Goal: Find specific page/section: Find specific page/section

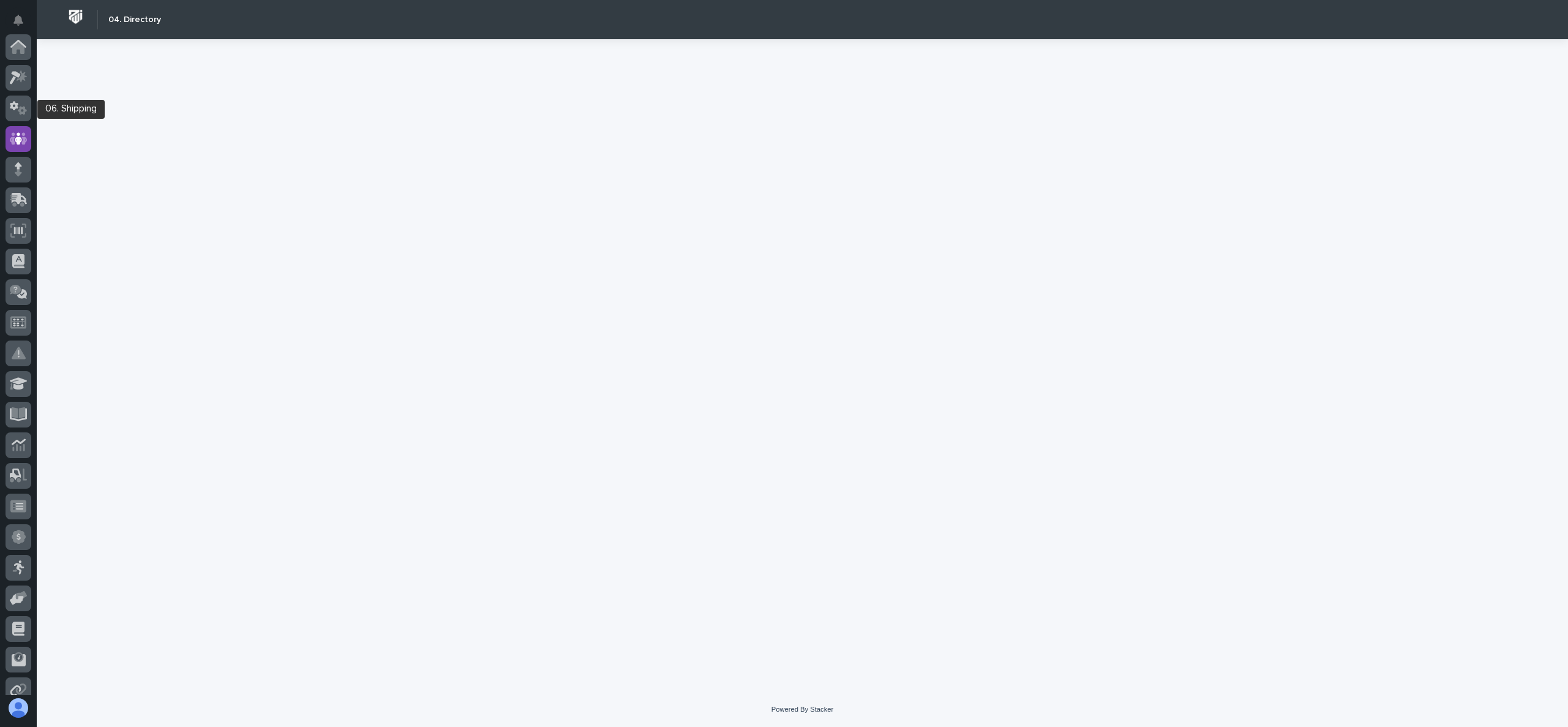
scroll to position [92, 0]
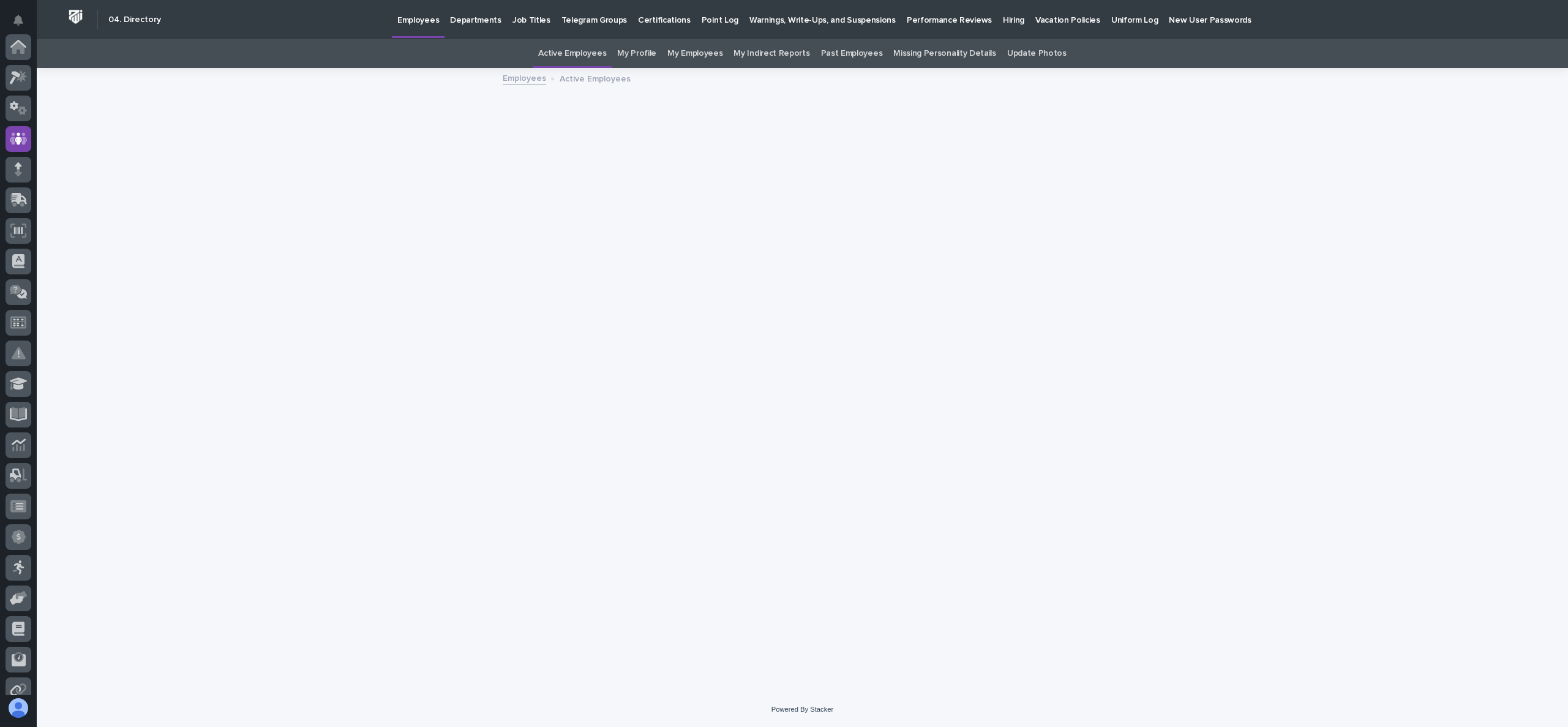
scroll to position [92, 0]
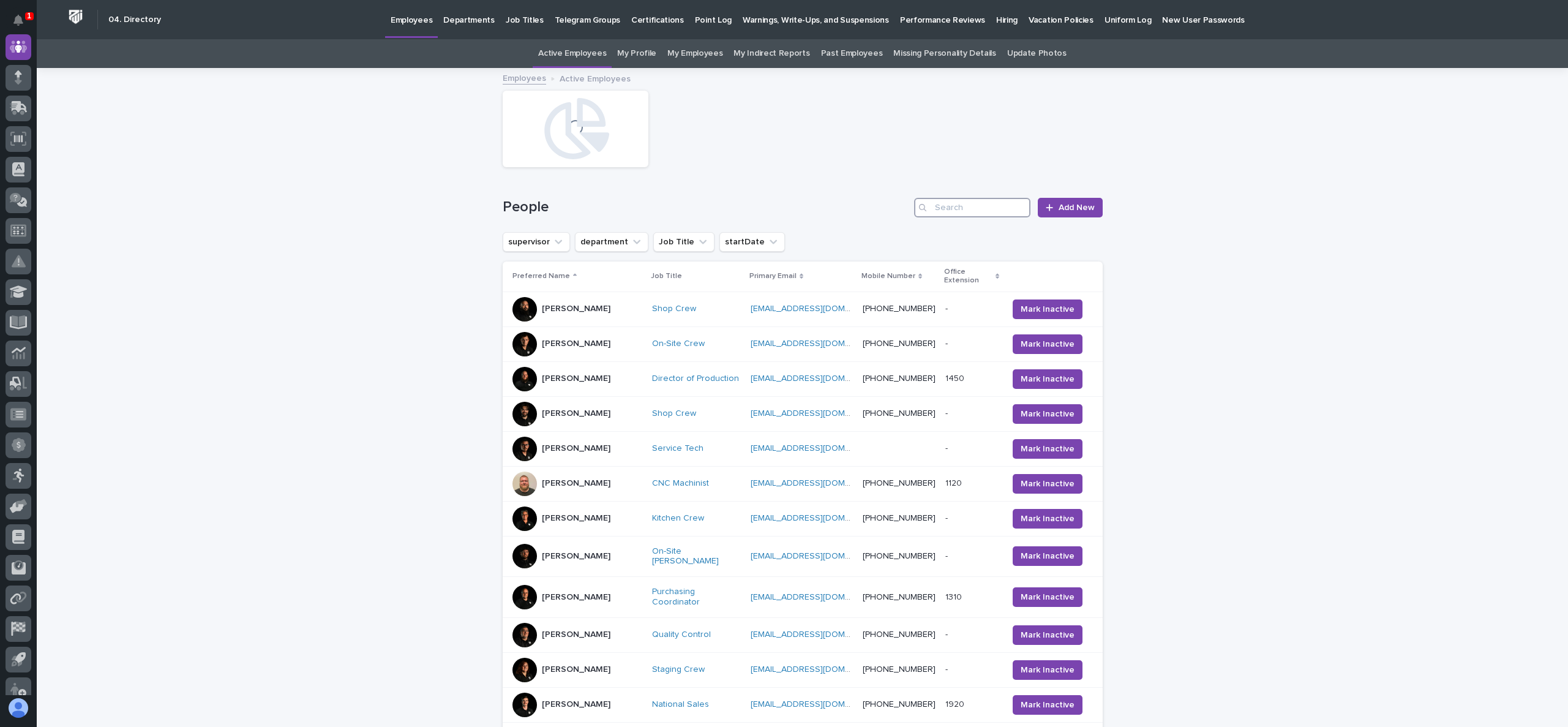
click at [1003, 201] on input "Search" at bounding box center [972, 207] width 116 height 20
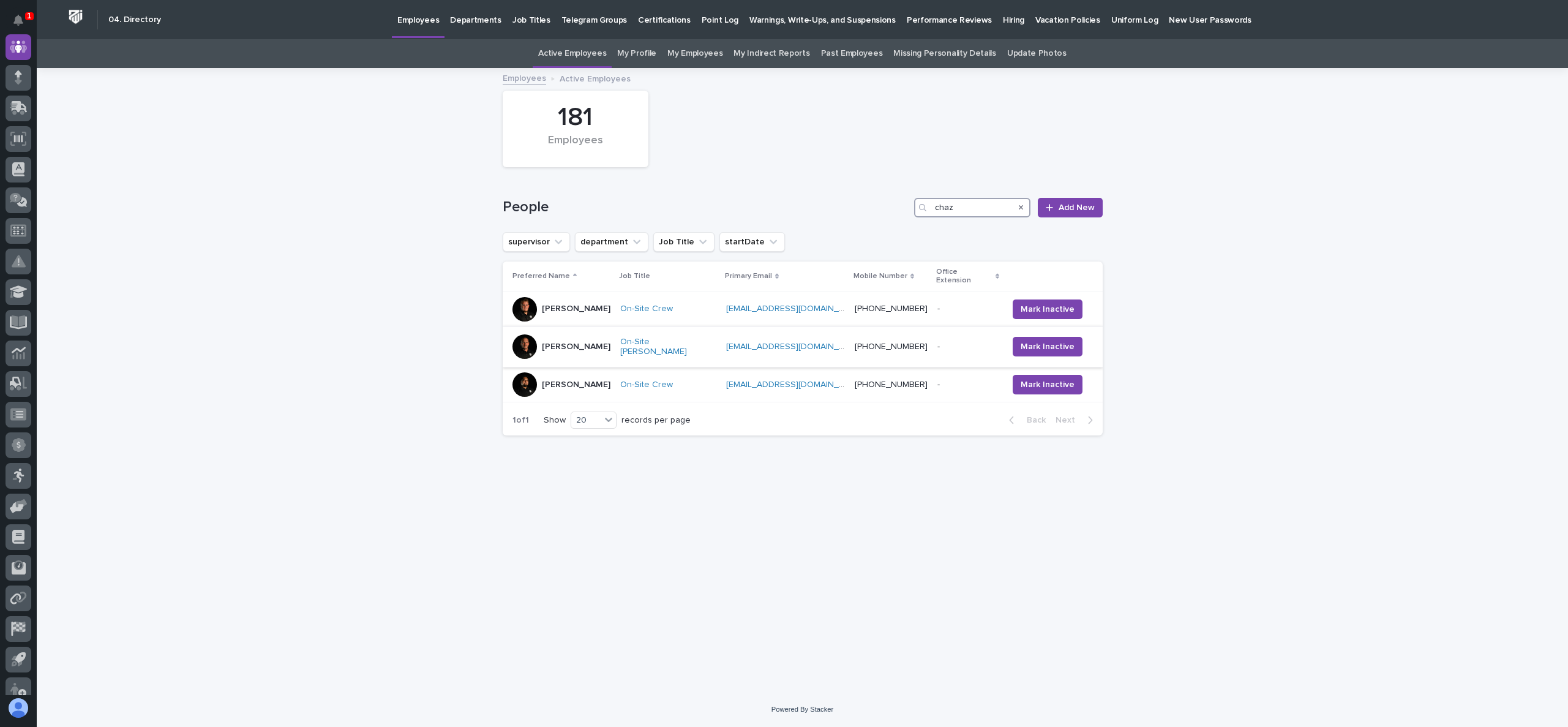
type input "chaz"
drag, startPoint x: 813, startPoint y: 333, endPoint x: 715, endPoint y: 332, distance: 98.0
click at [726, 342] on div "[EMAIL_ADDRESS][DOMAIN_NAME] [EMAIL_ADDRESS][DOMAIN_NAME]" at bounding box center [785, 347] width 119 height 10
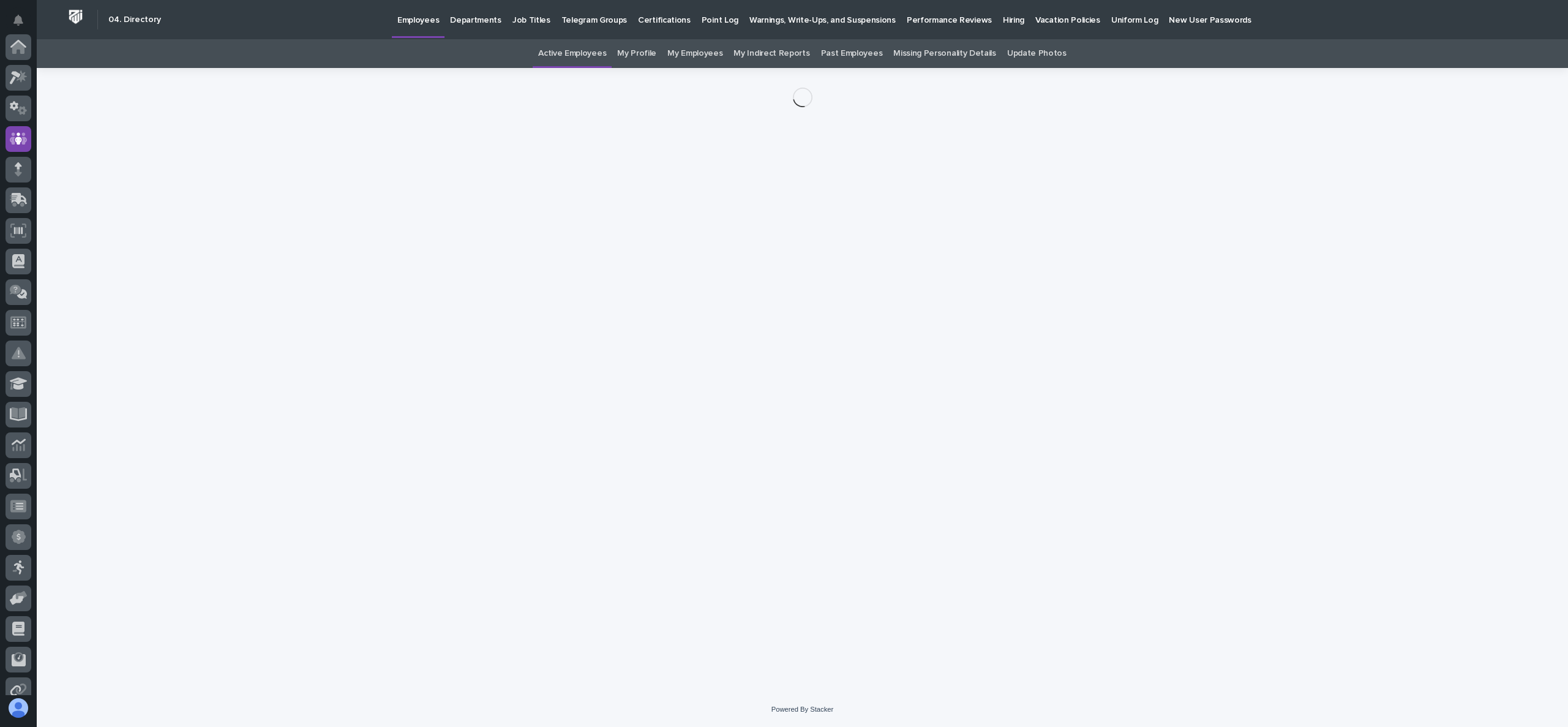
scroll to position [92, 0]
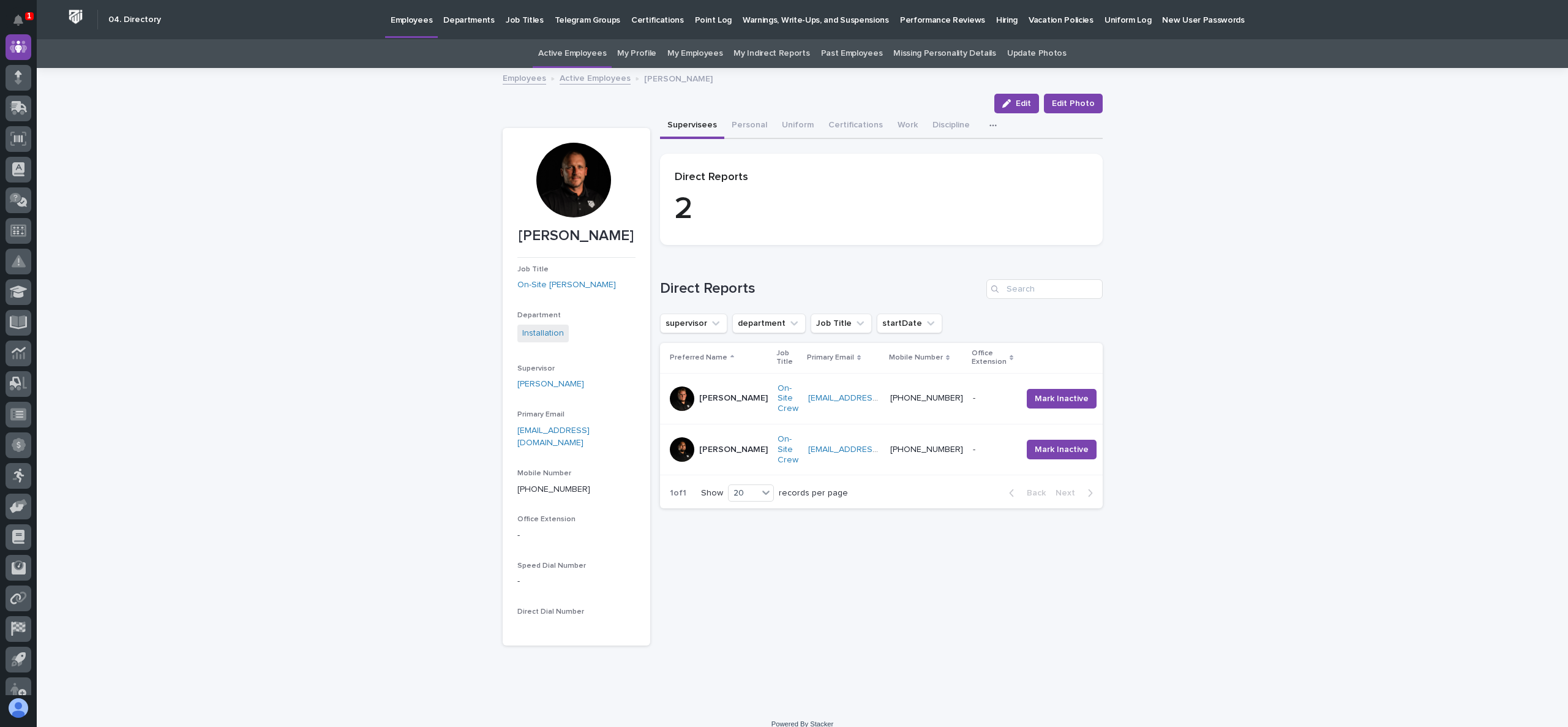
click at [508, 77] on link "Employees" at bounding box center [525, 77] width 44 height 14
